Goal: Task Accomplishment & Management: Manage account settings

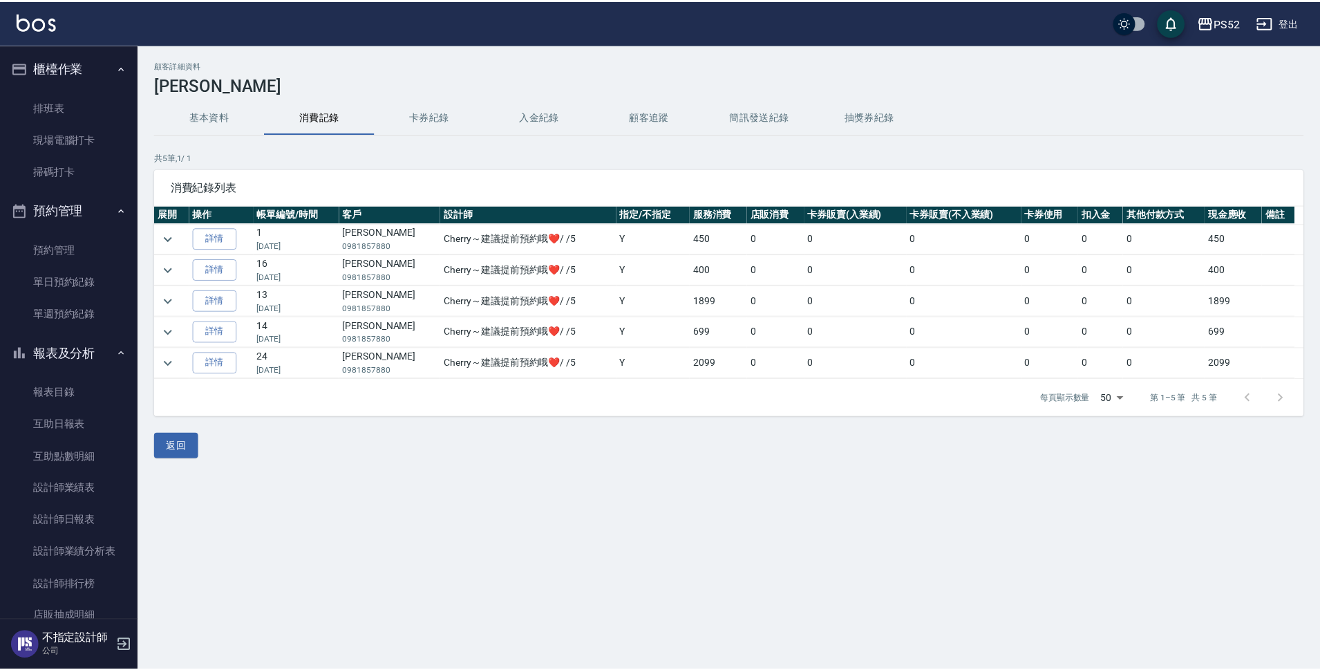
scroll to position [106, 0]
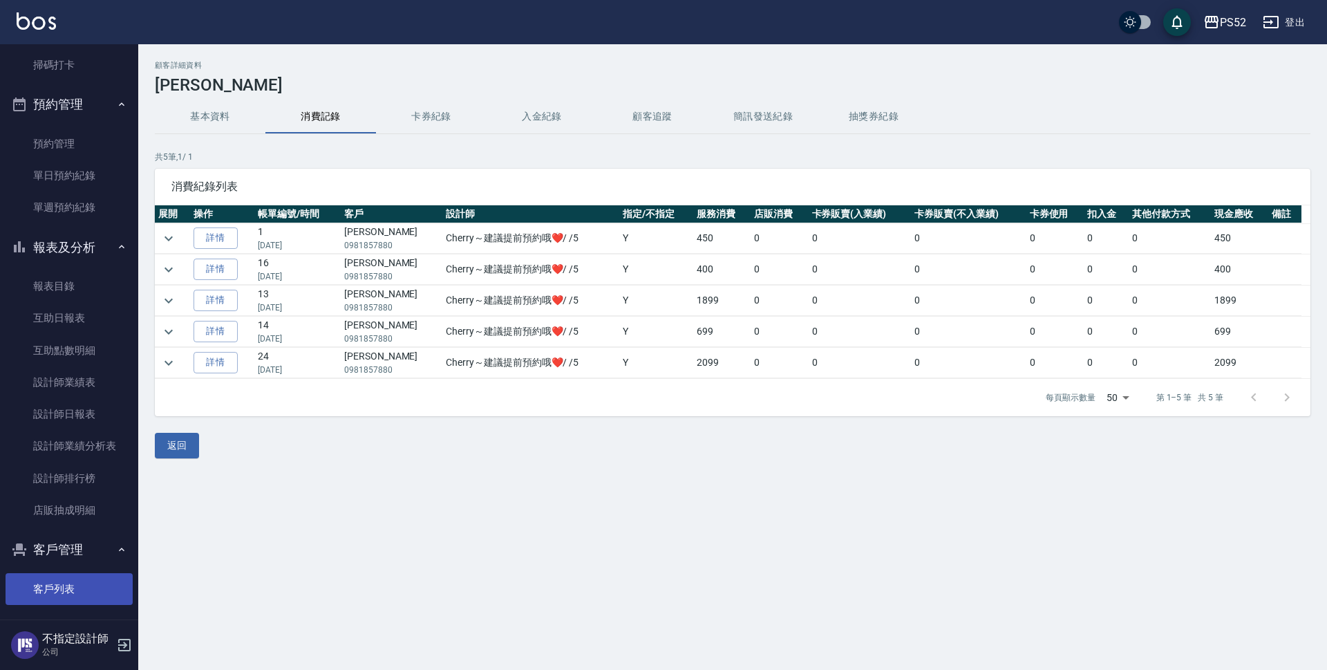
click at [59, 592] on link "客戶列表" at bounding box center [69, 589] width 127 height 32
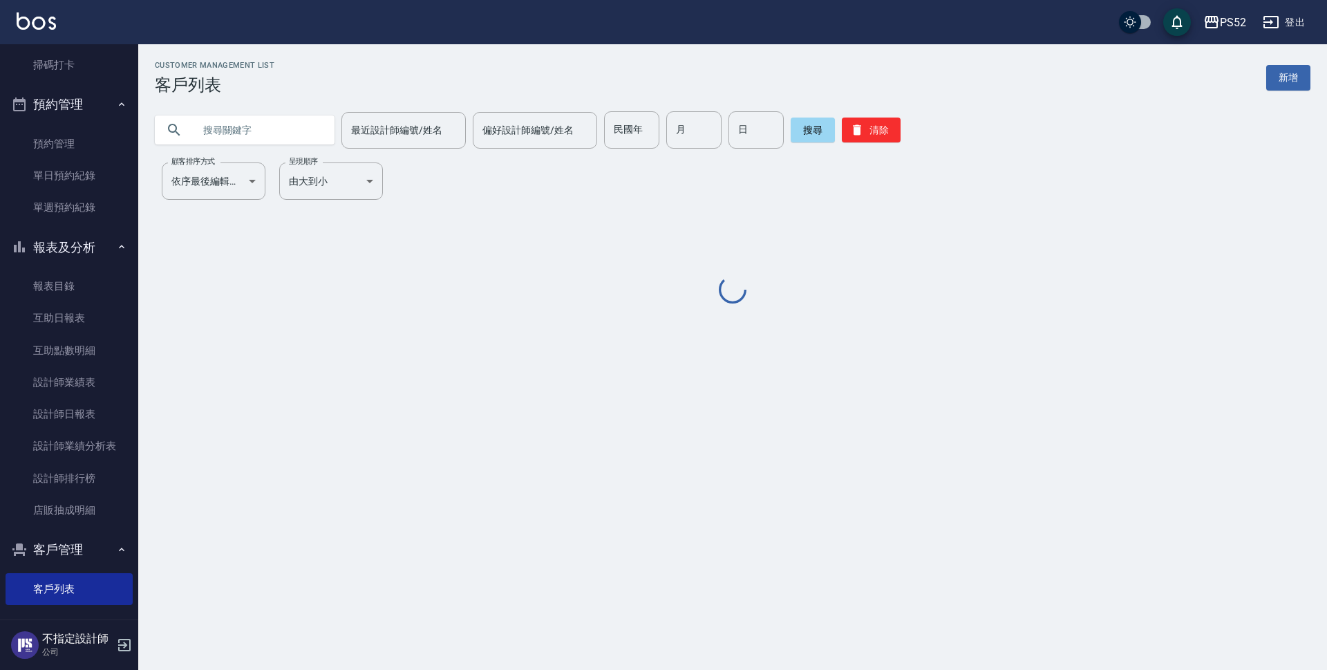
click at [274, 126] on input "text" at bounding box center [259, 129] width 130 height 37
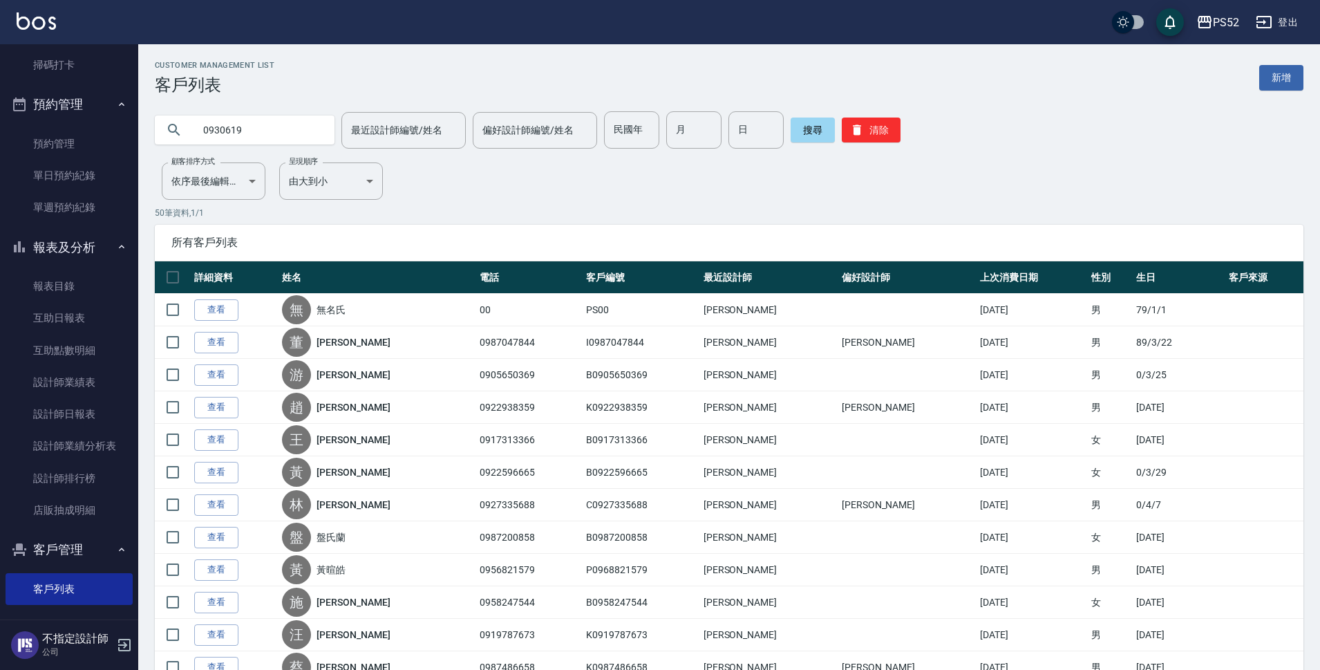
type input "0930619"
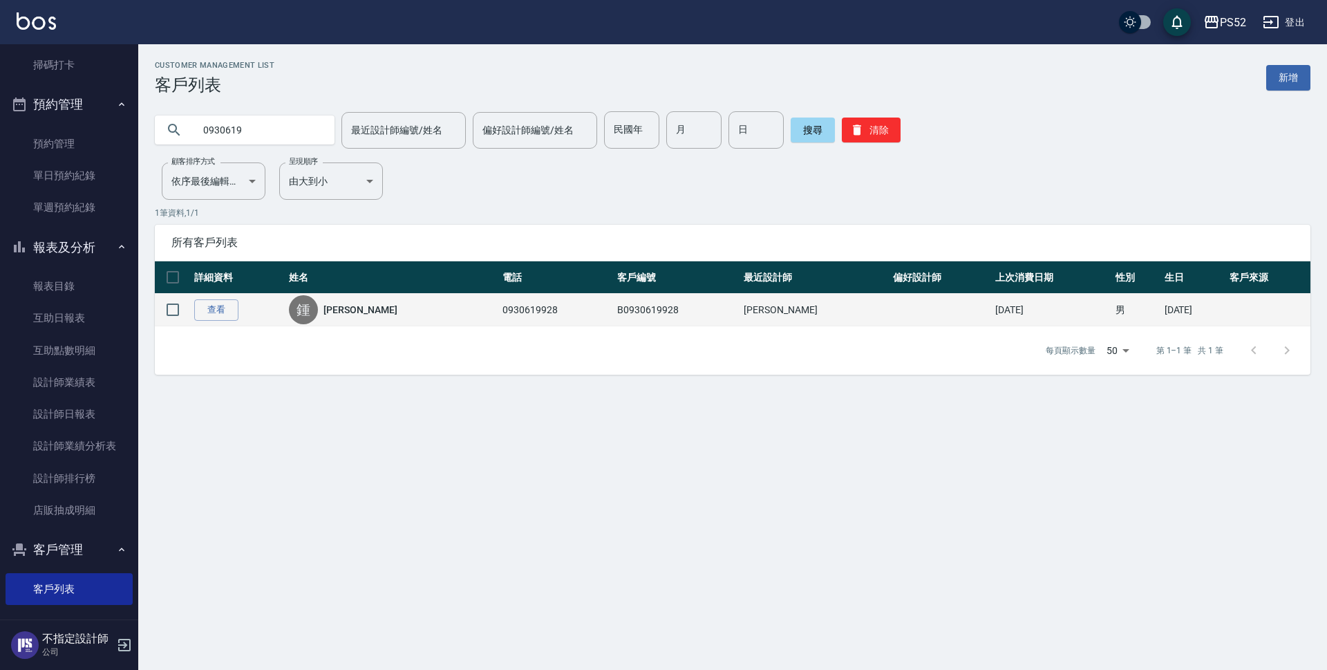
click at [349, 315] on link "[PERSON_NAME]" at bounding box center [360, 310] width 73 height 14
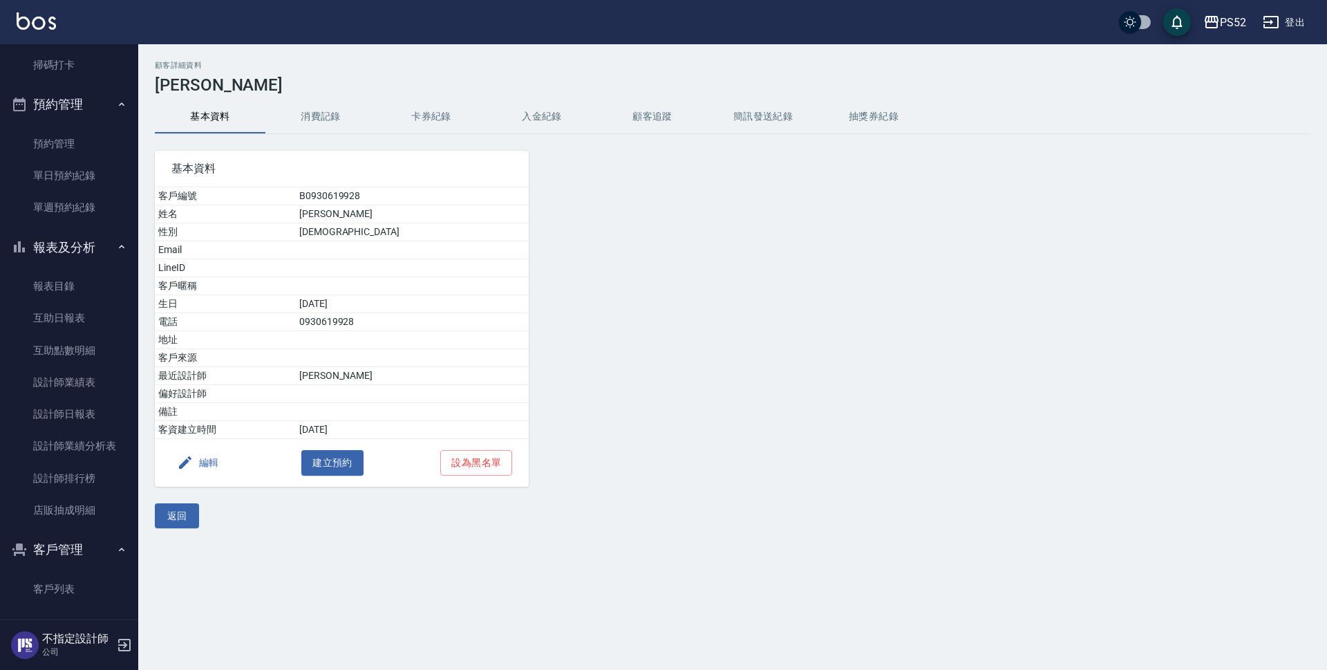
click at [311, 128] on button "消費記錄" at bounding box center [320, 116] width 111 height 33
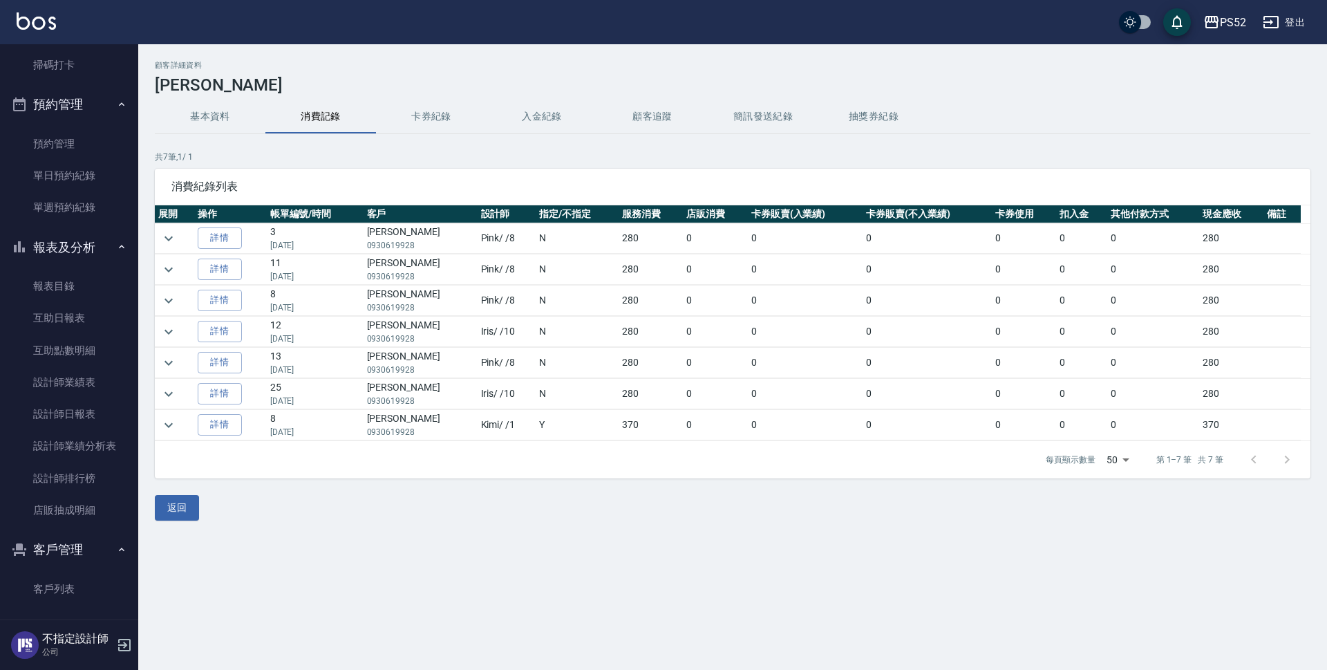
click at [200, 115] on button "基本資料" at bounding box center [210, 116] width 111 height 33
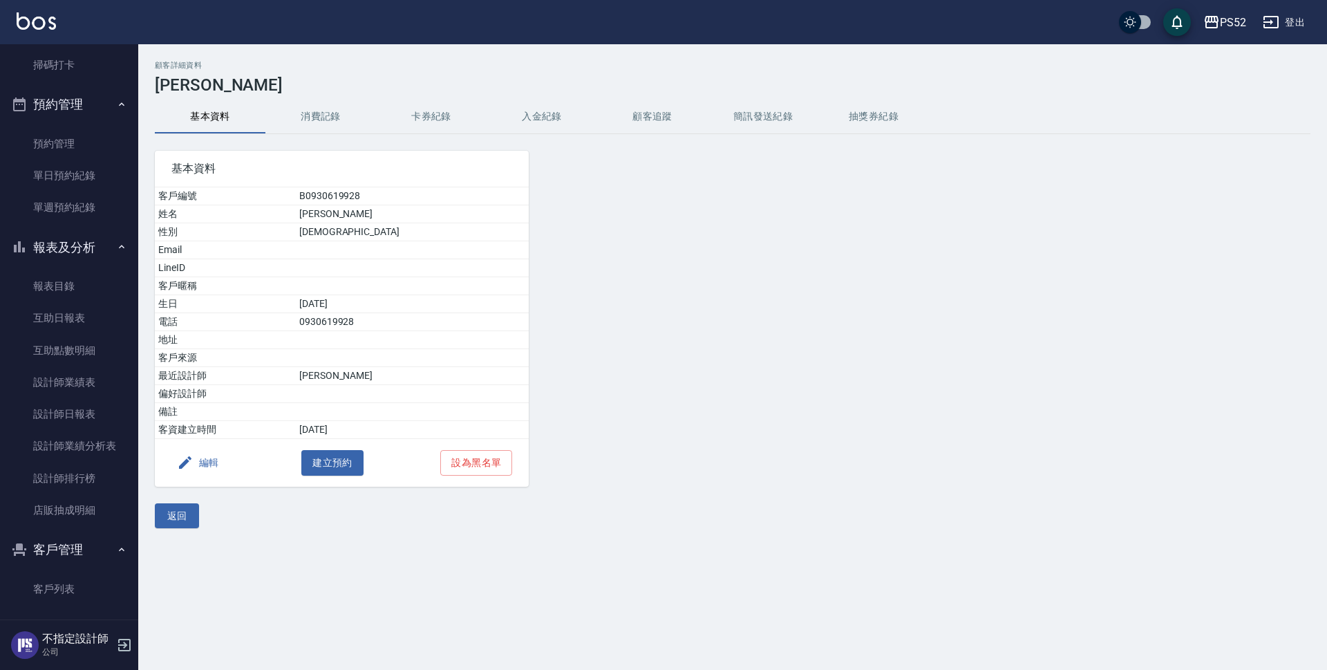
click at [282, 114] on button "消費記錄" at bounding box center [320, 116] width 111 height 33
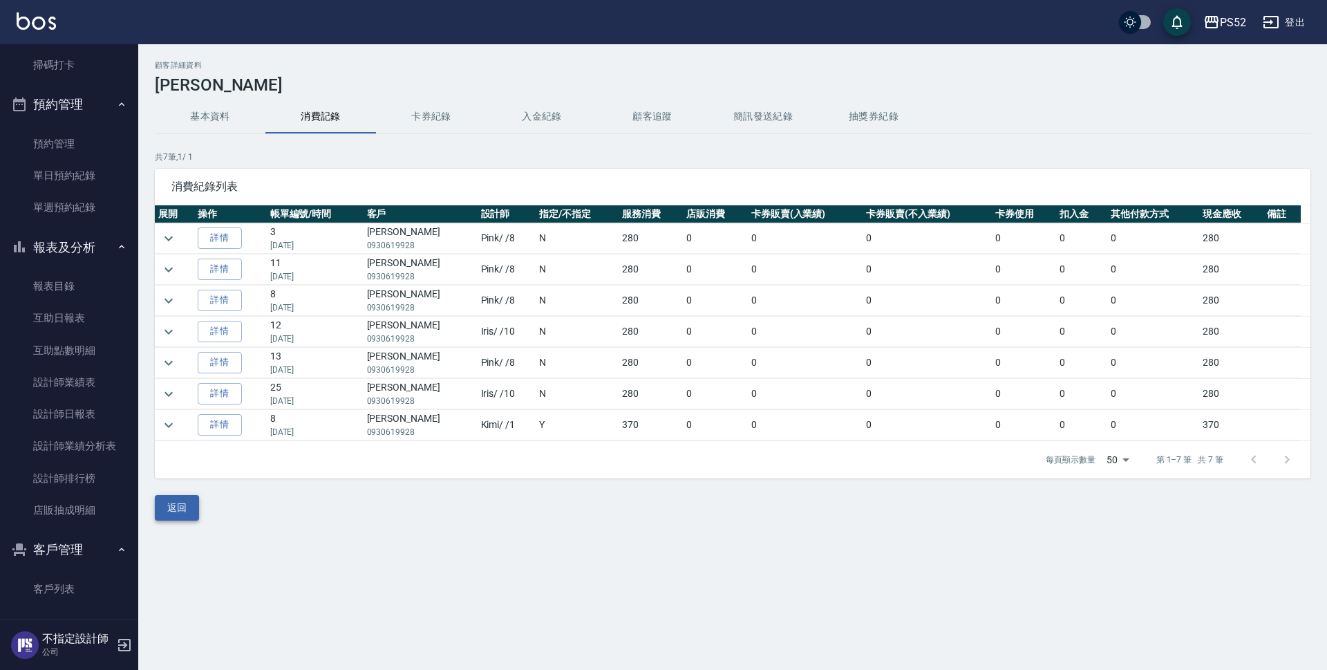
click at [185, 514] on button "返回" at bounding box center [177, 508] width 44 height 26
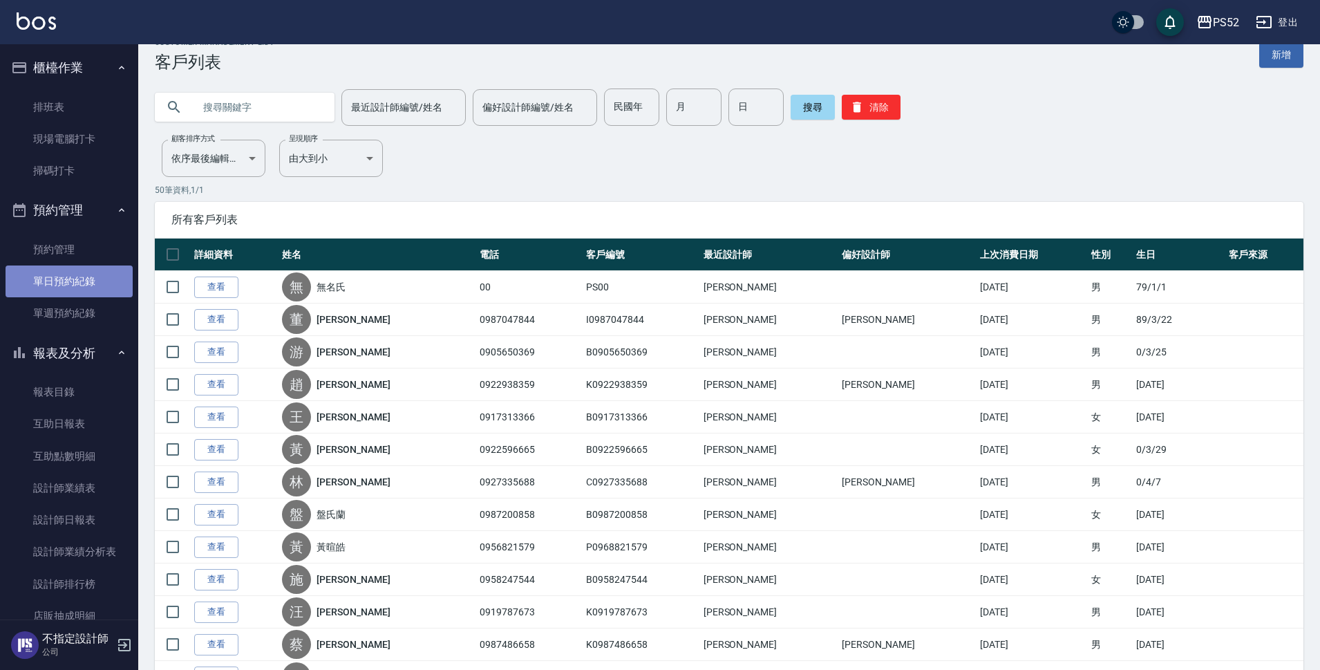
click at [74, 270] on link "單日預約紀錄" at bounding box center [69, 281] width 127 height 32
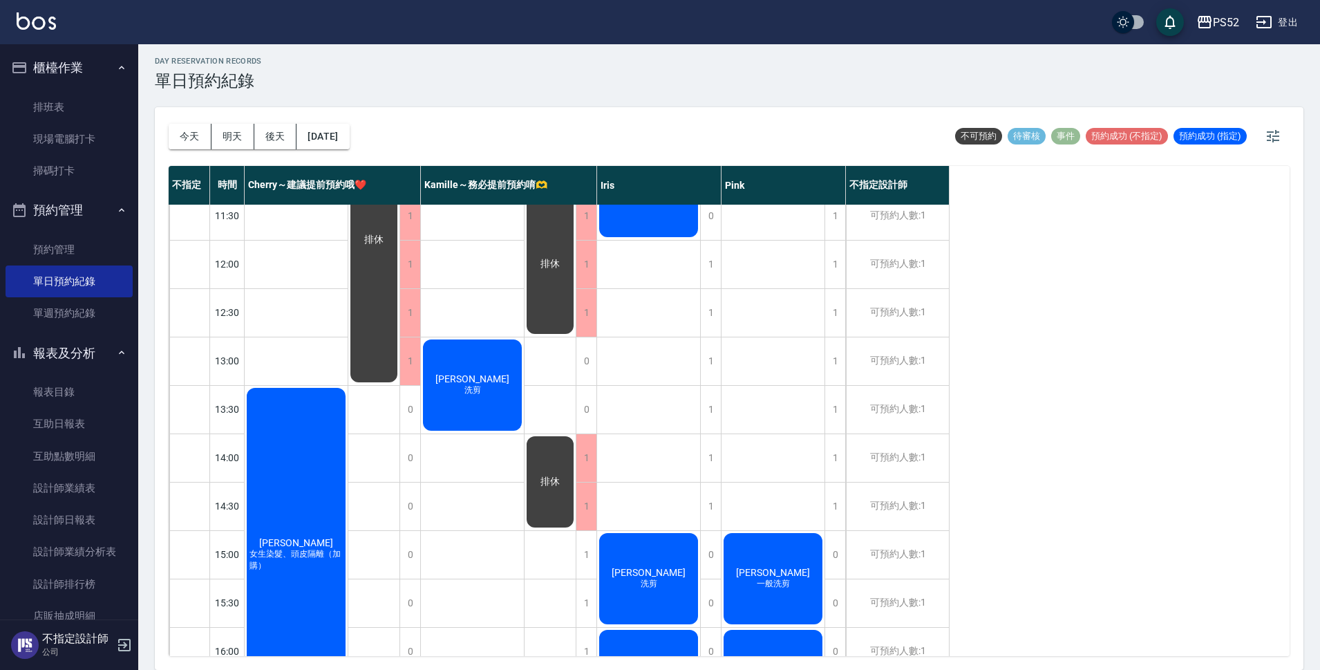
scroll to position [91, 0]
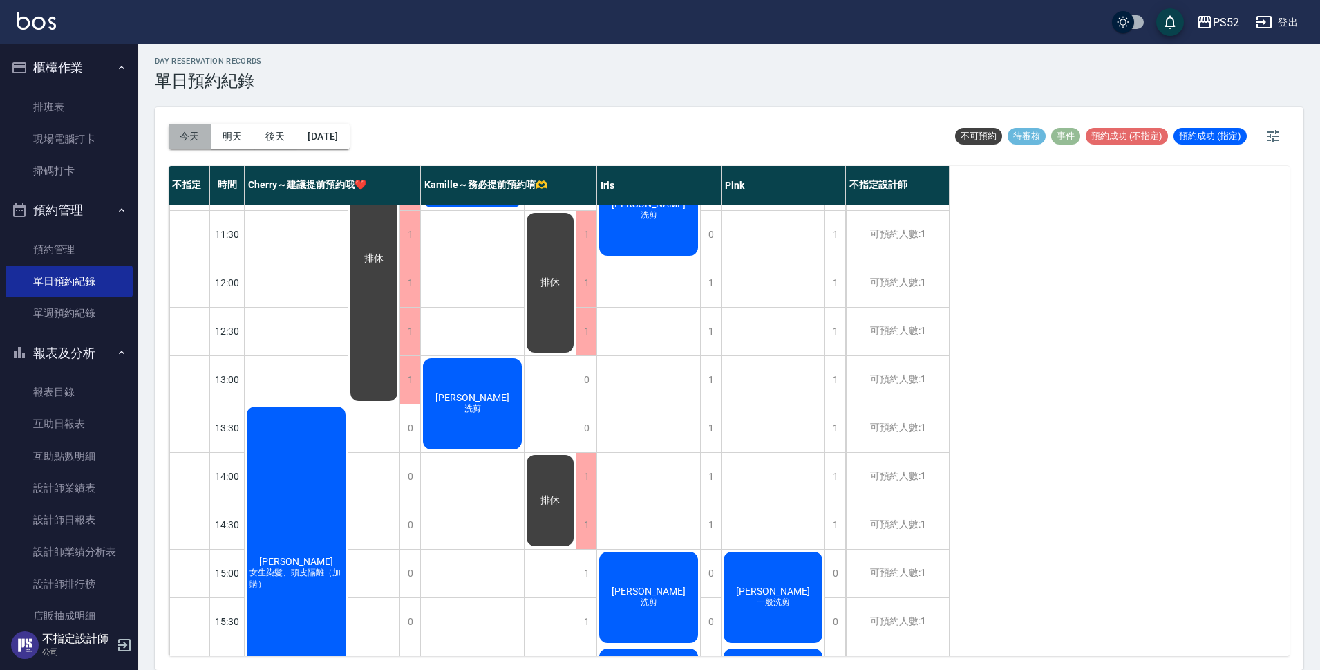
click at [206, 132] on button "今天" at bounding box center [190, 137] width 43 height 26
click at [227, 139] on button "明天" at bounding box center [233, 137] width 43 height 26
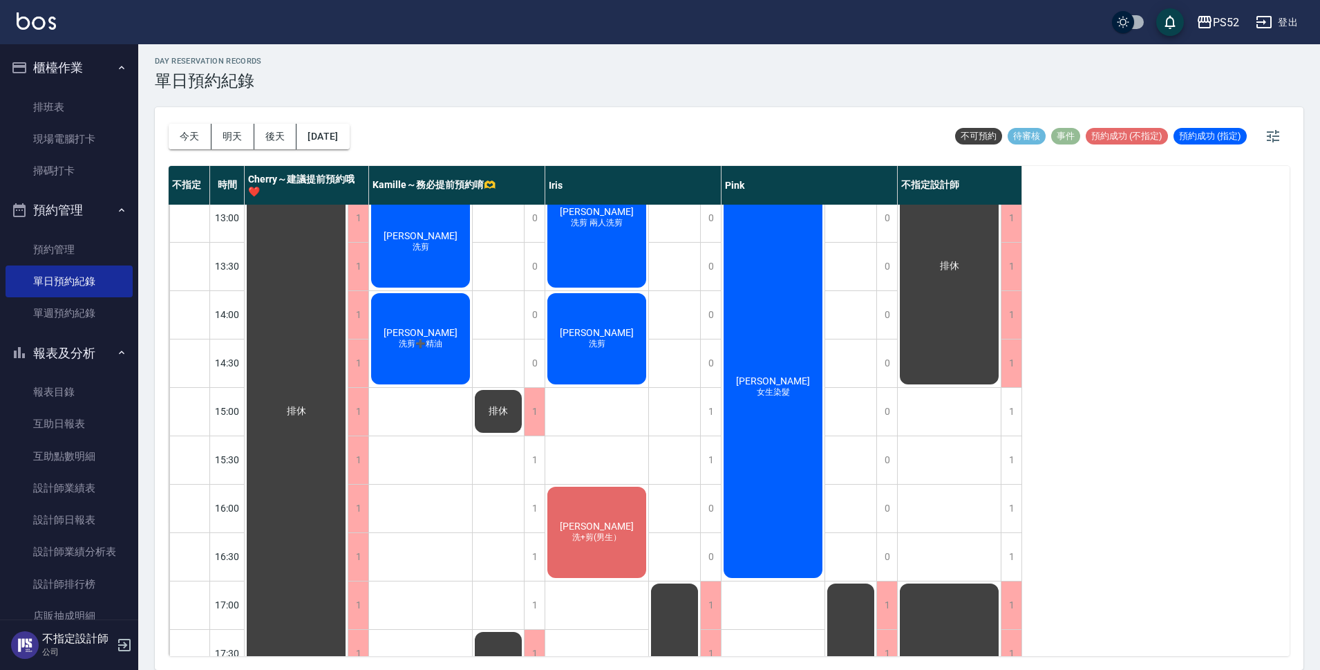
scroll to position [368, 0]
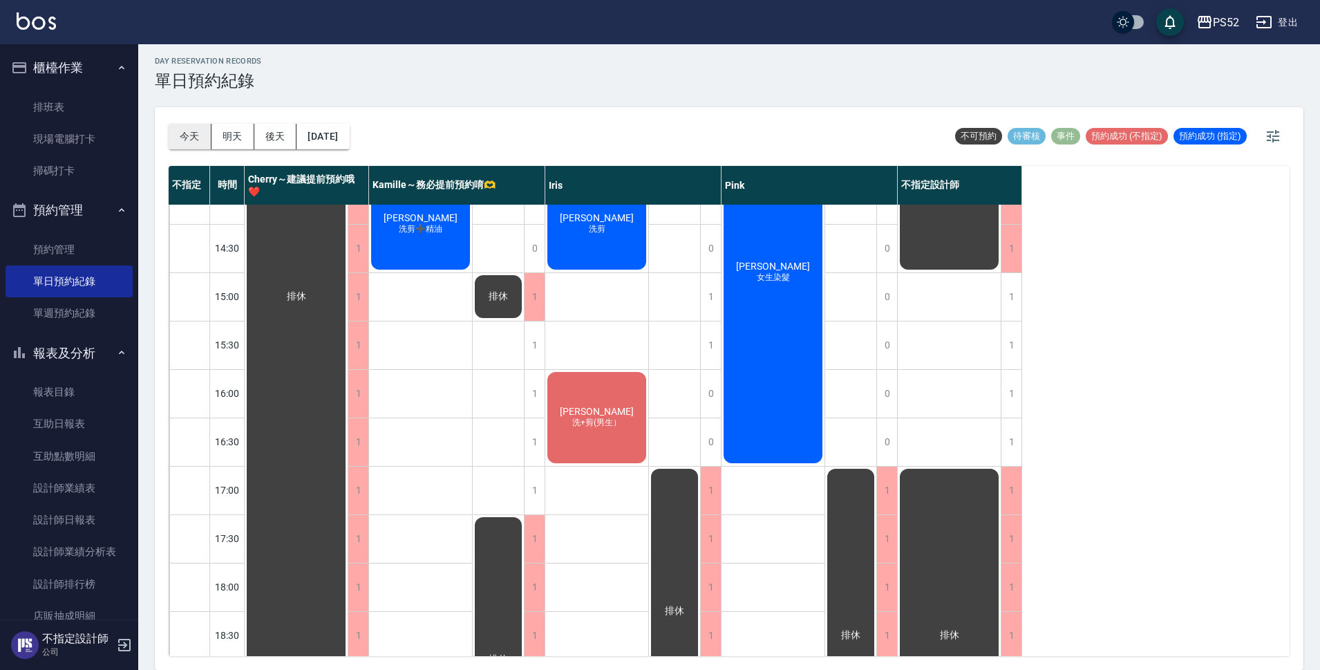
click at [174, 132] on button "今天" at bounding box center [190, 137] width 43 height 26
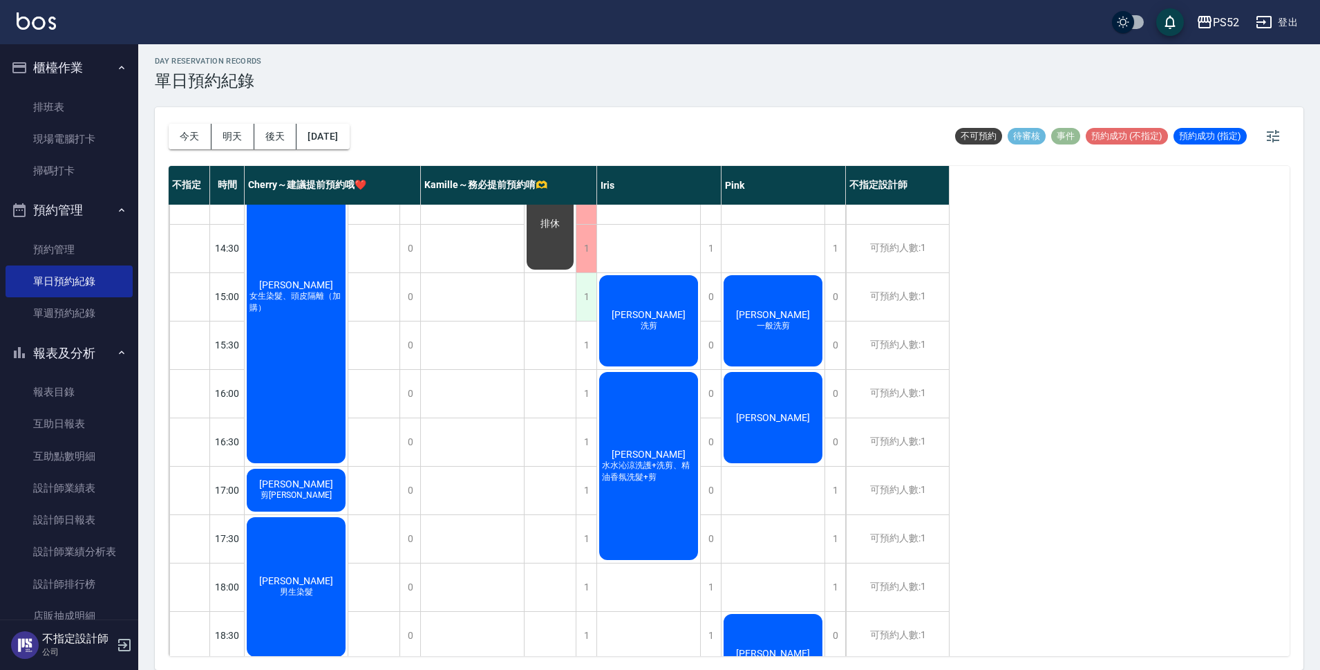
click at [587, 288] on div "1" at bounding box center [586, 297] width 21 height 48
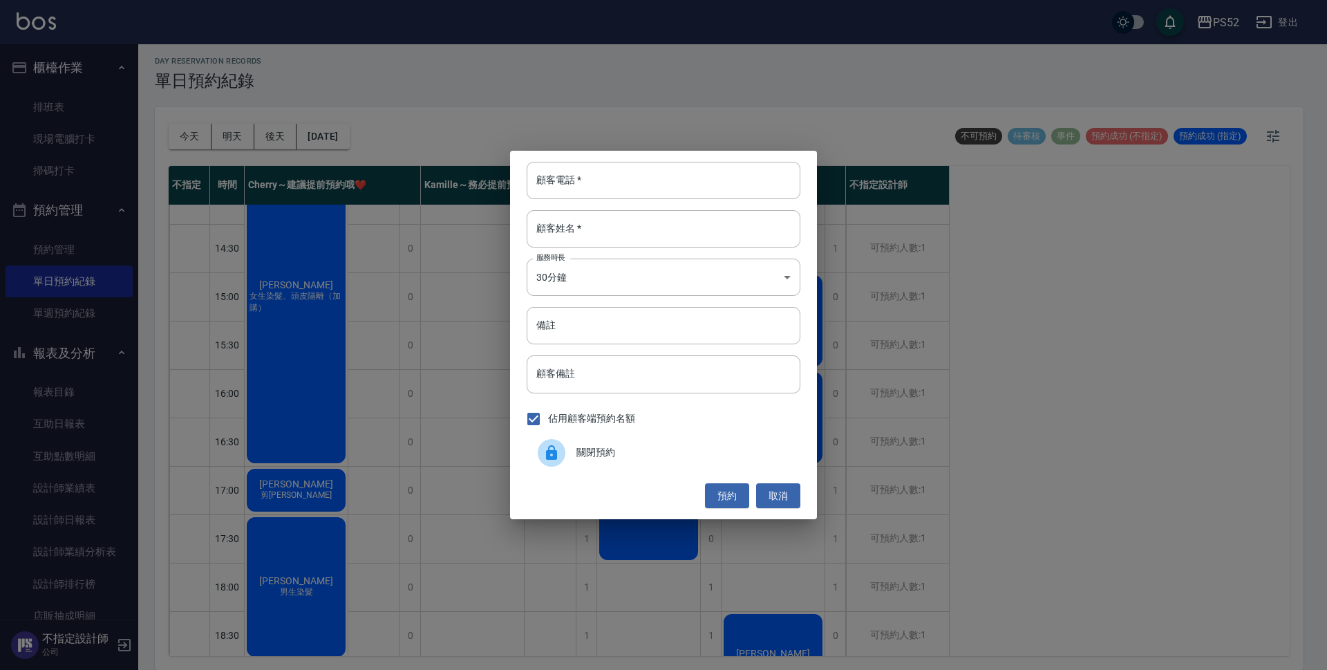
click at [581, 449] on span "關閉預約" at bounding box center [683, 452] width 213 height 15
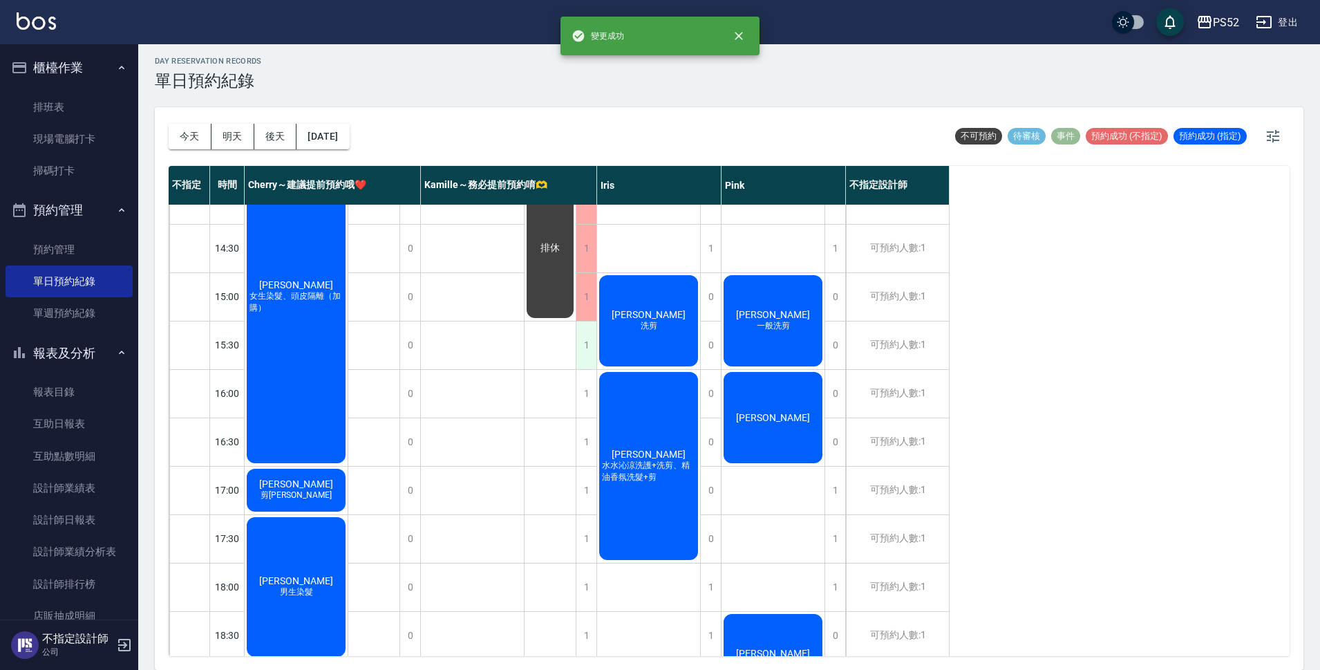
click at [588, 341] on div "1" at bounding box center [586, 345] width 21 height 48
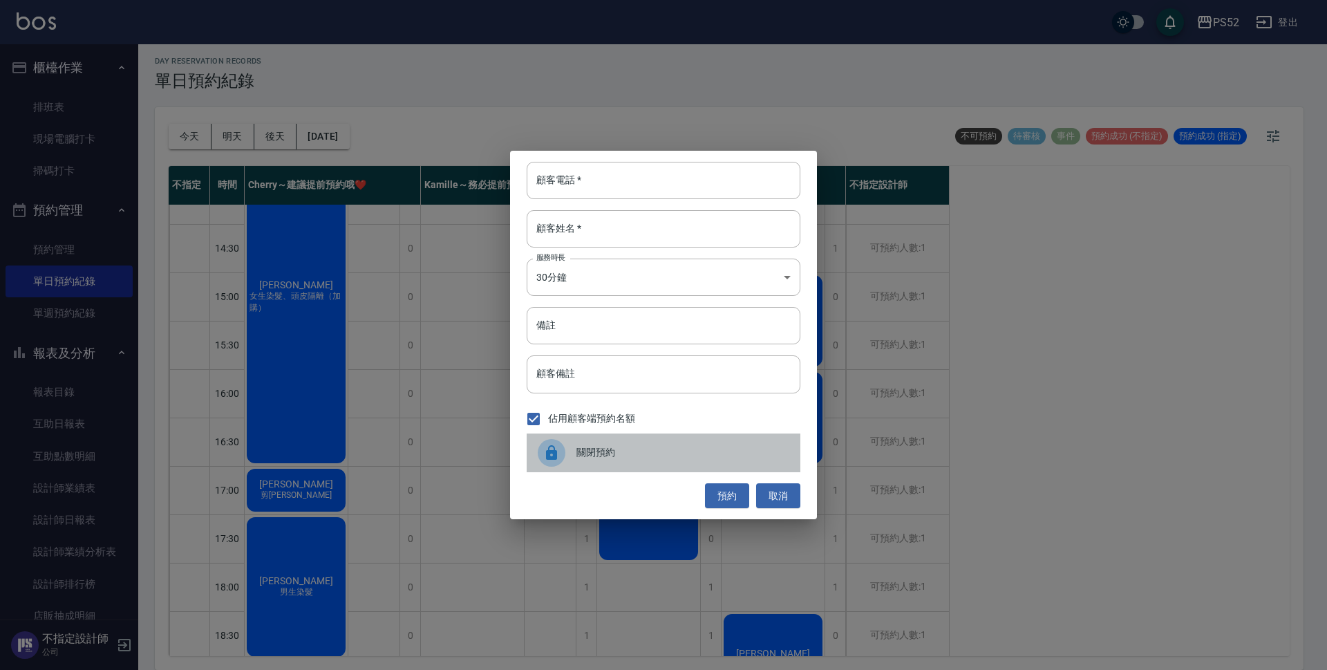
click at [606, 456] on span "關閉預約" at bounding box center [683, 452] width 213 height 15
